Goal: Task Accomplishment & Management: Complete application form

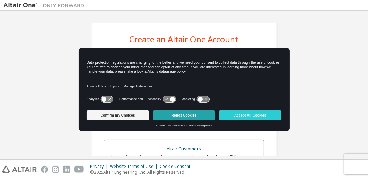
click at [180, 115] on button "Reject Cookies" at bounding box center [184, 114] width 62 height 9
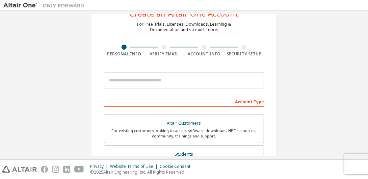
scroll to position [34, 0]
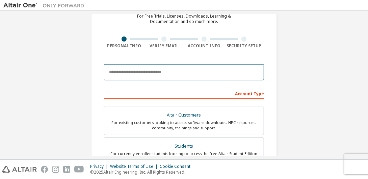
click at [166, 72] on input "email" at bounding box center [184, 72] width 160 height 16
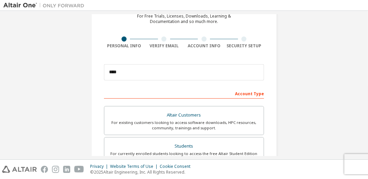
click at [122, 58] on div "Create an Altair One Account For Free Trials, Licenses, Downloads, Learning & D…" at bounding box center [184, 159] width 186 height 341
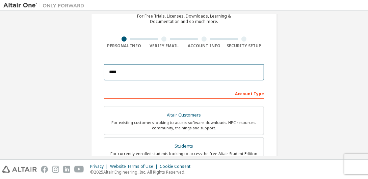
click at [123, 69] on input "****" at bounding box center [184, 72] width 160 height 16
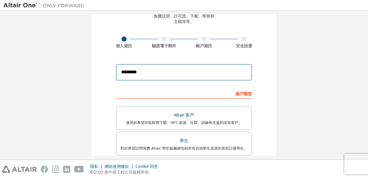
click at [157, 70] on input "********" at bounding box center [184, 72] width 136 height 16
click at [151, 69] on input "*********" at bounding box center [184, 72] width 136 height 16
drag, startPoint x: 182, startPoint y: 72, endPoint x: 116, endPoint y: 71, distance: 66.1
click at [116, 71] on input "**********" at bounding box center [184, 72] width 136 height 16
type input "**********"
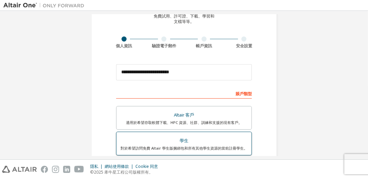
click at [169, 140] on div "學生" at bounding box center [183, 140] width 127 height 9
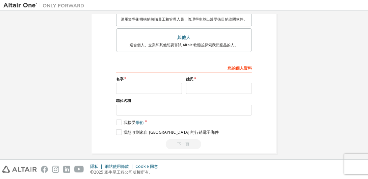
scroll to position [191, 0]
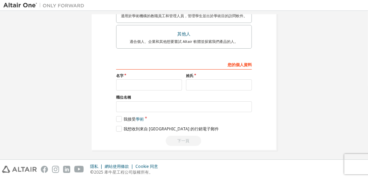
click at [133, 76] on label "名字" at bounding box center [149, 75] width 66 height 5
click at [134, 82] on input "text" at bounding box center [149, 84] width 66 height 11
type input "*"
type input "**"
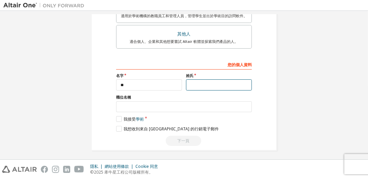
click at [211, 80] on input "text" at bounding box center [219, 84] width 66 height 11
type input "*"
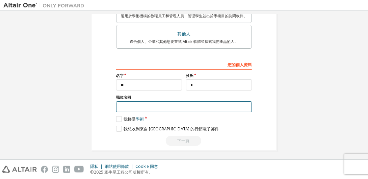
click at [173, 103] on input "text" at bounding box center [184, 106] width 136 height 11
type input "**"
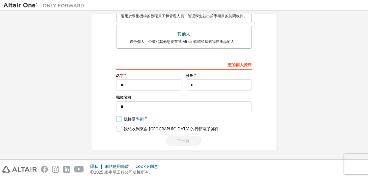
click at [116, 120] on div "您的個人資料 名字 ** 姓氏 * 職位名稱 ** Please provide State/Province to help us route sales …" at bounding box center [184, 102] width 136 height 87
click at [116, 116] on label "我接受 學術" at bounding box center [130, 119] width 28 height 6
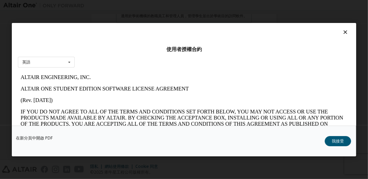
scroll to position [0, 0]
click at [66, 60] on icon at bounding box center [69, 62] width 8 height 10
click at [66, 61] on icon at bounding box center [69, 62] width 8 height 10
click at [346, 144] on button "我接受" at bounding box center [338, 141] width 26 height 10
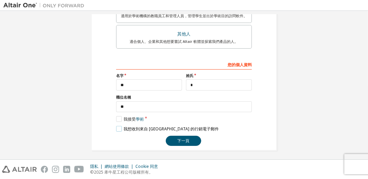
click at [116, 126] on label "我想收到來自 [GEOGRAPHIC_DATA] 的行銷電子郵件" at bounding box center [167, 129] width 103 height 6
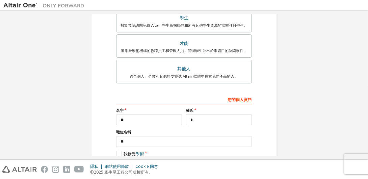
scroll to position [191, 0]
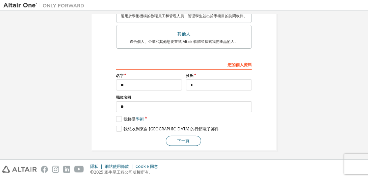
click at [179, 138] on button "下一頁" at bounding box center [183, 141] width 35 height 10
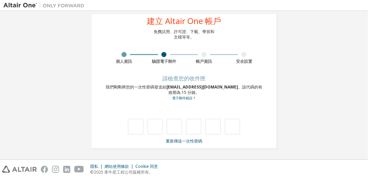
scroll to position [18, 0]
drag, startPoint x: 164, startPoint y: 86, endPoint x: 224, endPoint y: 87, distance: 60.0
click at [224, 87] on div "我們剛剛將您的一次性密碼發送給 temp1527@gms.ndhu.edu.tw 。該代碼的有效期為 15 分鐘。 電子郵件錯誤？" at bounding box center [184, 92] width 160 height 17
copy div "temp1527@gms.ndhu.edu.tw"
click at [141, 126] on input "text" at bounding box center [135, 127] width 15 height 16
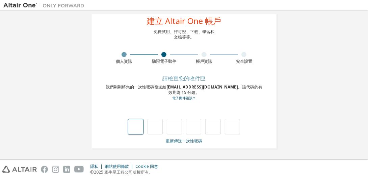
type input "*"
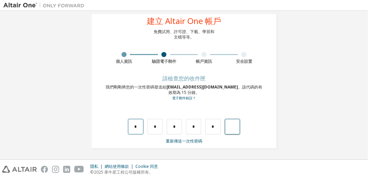
type input "*"
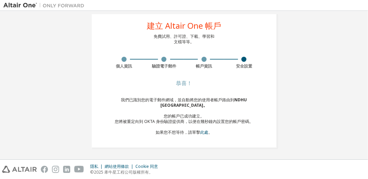
scroll to position [7, 0]
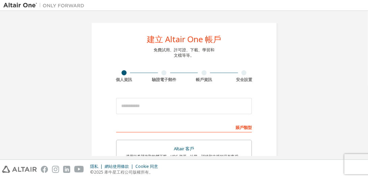
click at [34, 9] on div at bounding box center [44, 5] width 88 height 10
click at [34, 7] on img at bounding box center [45, 5] width 84 height 7
click at [23, 4] on img at bounding box center [45, 5] width 84 height 7
click at [61, 8] on div at bounding box center [44, 5] width 88 height 10
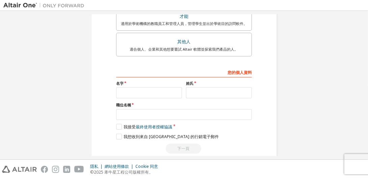
scroll to position [191, 0]
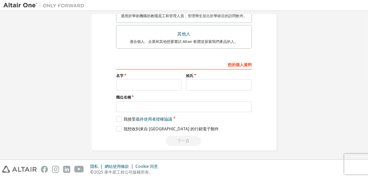
click at [23, 169] on img at bounding box center [19, 169] width 35 height 7
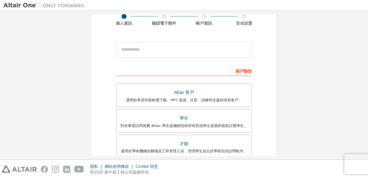
scroll to position [0, 0]
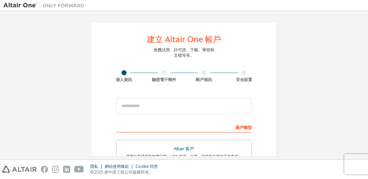
click at [28, 5] on img at bounding box center [45, 5] width 84 height 7
drag, startPoint x: 171, startPoint y: 38, endPoint x: 196, endPoint y: 37, distance: 25.0
click at [196, 37] on div "建立 Altair One 帳戶" at bounding box center [184, 39] width 74 height 8
drag, startPoint x: 196, startPoint y: 37, endPoint x: 197, endPoint y: 41, distance: 4.1
click at [197, 41] on div "建立 Altair One 帳戶" at bounding box center [184, 39] width 74 height 8
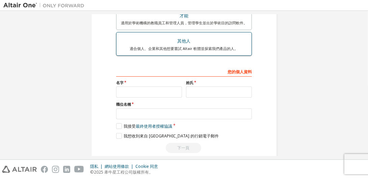
scroll to position [191, 0]
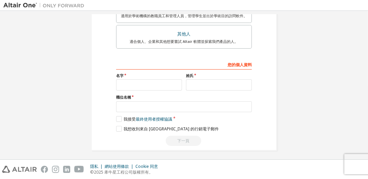
click at [30, 168] on img at bounding box center [19, 169] width 35 height 7
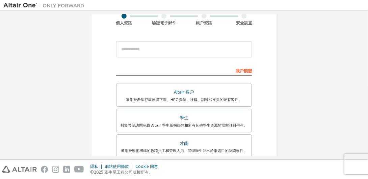
scroll to position [56, 0]
